Goal: Find specific page/section: Find specific page/section

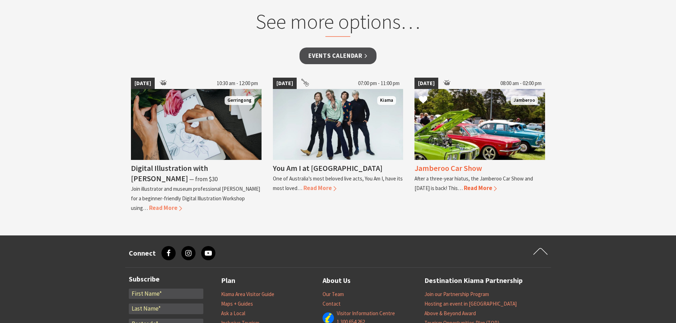
scroll to position [638, 0]
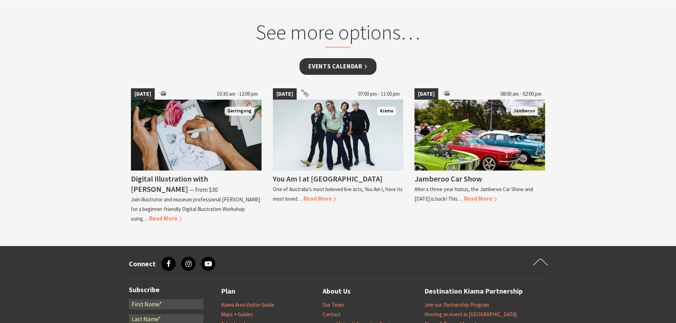
click at [336, 73] on link "Events Calendar" at bounding box center [337, 66] width 77 height 17
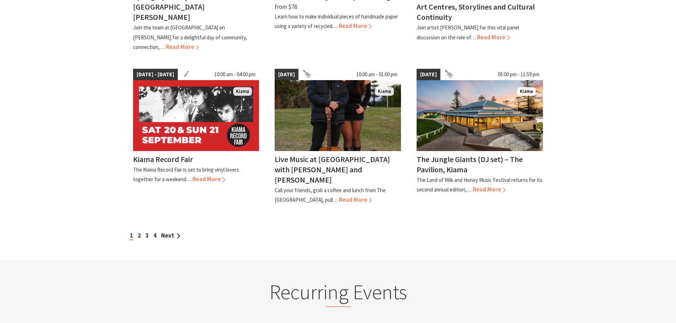
scroll to position [603, 0]
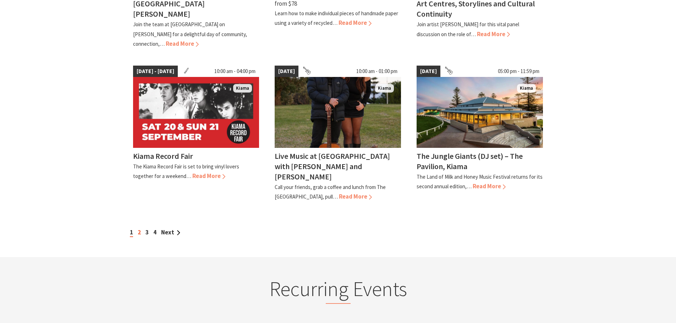
click at [138, 228] on link "2" at bounding box center [139, 232] width 3 height 8
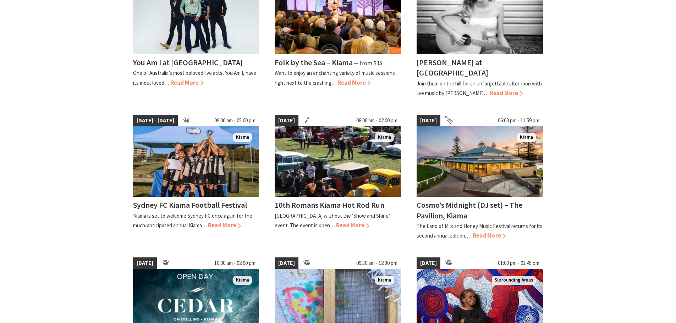
scroll to position [532, 0]
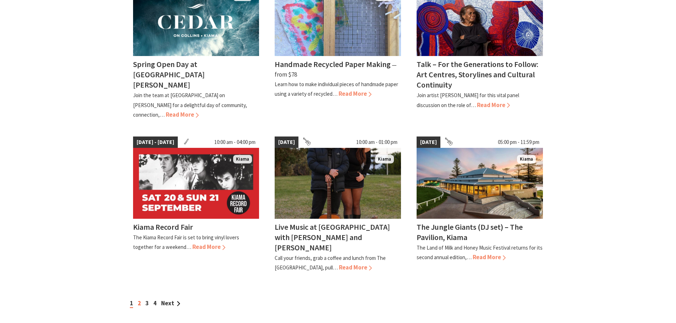
click at [140, 299] on link "2" at bounding box center [139, 303] width 3 height 8
click at [171, 299] on link "Next" at bounding box center [170, 303] width 19 height 8
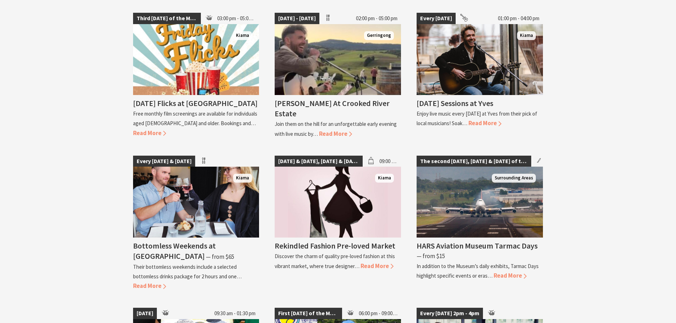
scroll to position [958, 0]
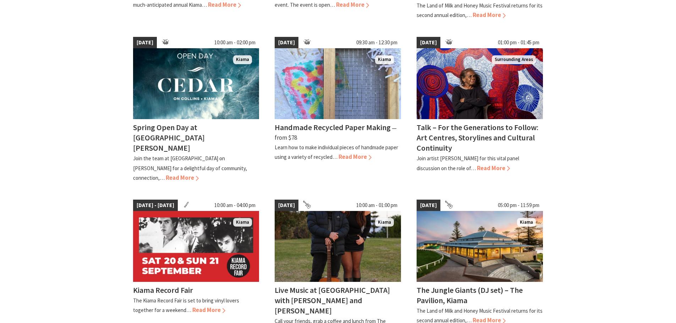
scroll to position [567, 0]
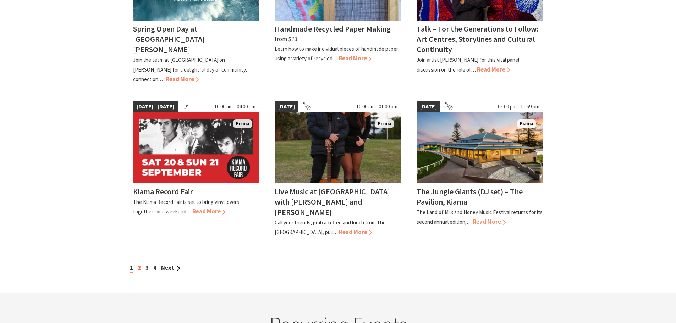
click at [138, 264] on link "2" at bounding box center [139, 268] width 3 height 8
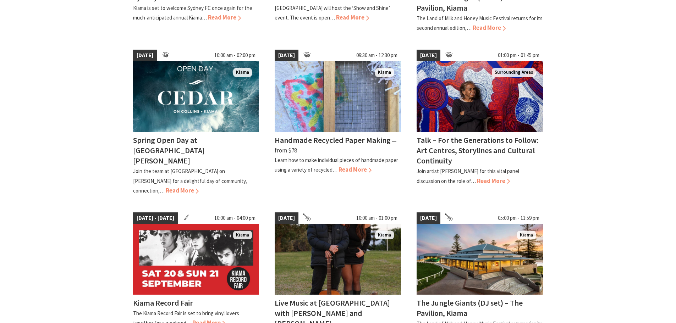
scroll to position [638, 0]
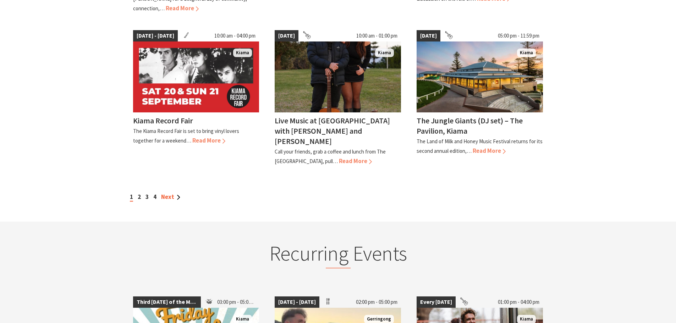
click at [172, 193] on link "Next" at bounding box center [170, 197] width 19 height 8
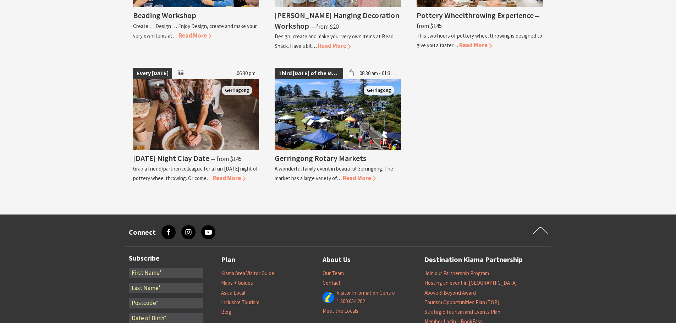
scroll to position [1680, 0]
